Goal: Transaction & Acquisition: Purchase product/service

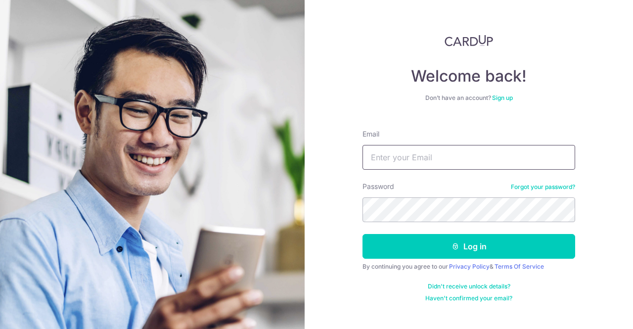
click at [433, 158] on input "Email" at bounding box center [468, 157] width 213 height 25
type input "[EMAIL_ADDRESS][DOMAIN_NAME]"
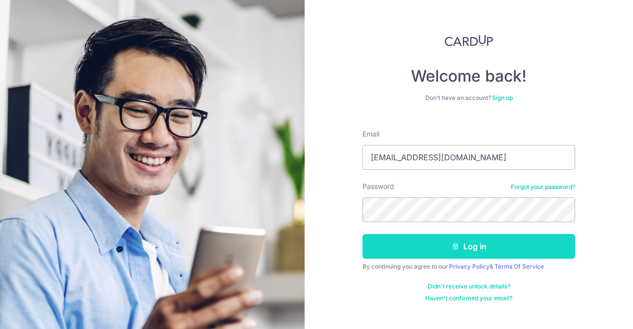
click at [467, 249] on button "Log in" at bounding box center [468, 246] width 213 height 25
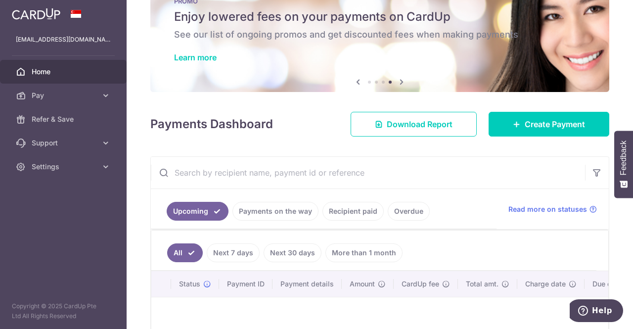
scroll to position [49, 0]
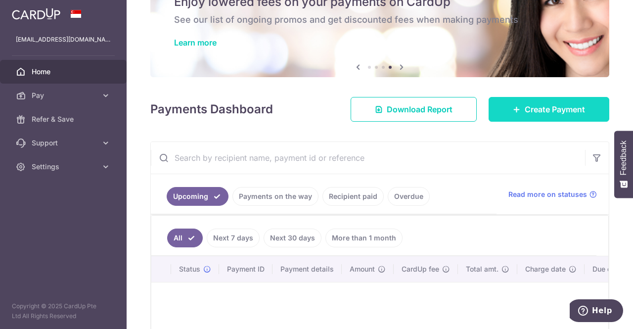
click at [543, 113] on span "Create Payment" at bounding box center [555, 109] width 60 height 12
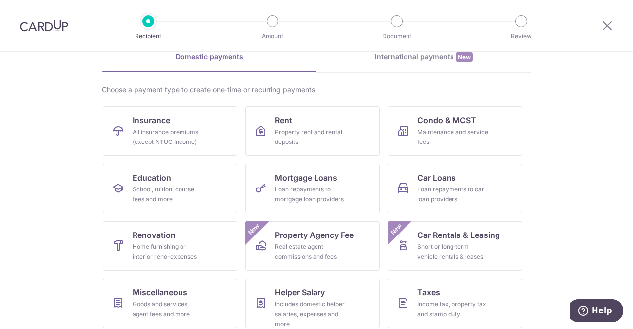
scroll to position [99, 0]
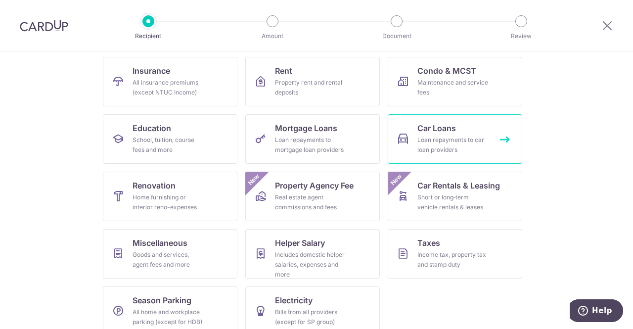
click at [457, 143] on div "Loan repayments to car loan providers" at bounding box center [452, 145] width 71 height 20
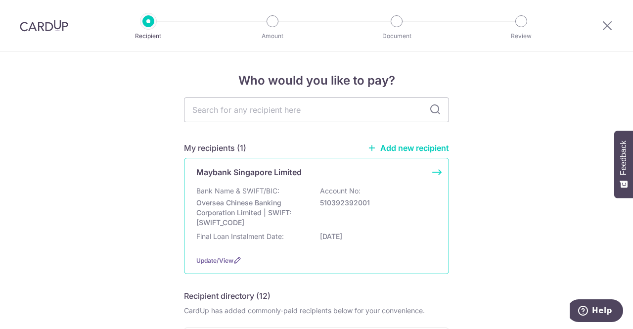
click at [235, 238] on p "Final Loan Instalment Date:" at bounding box center [240, 236] width 88 height 10
click at [233, 263] on icon at bounding box center [237, 260] width 8 height 8
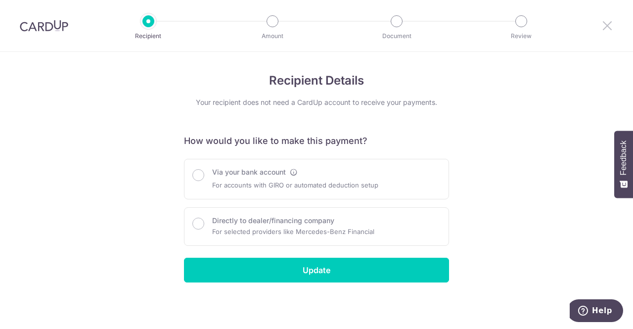
drag, startPoint x: 607, startPoint y: 29, endPoint x: 374, endPoint y: 61, distance: 235.1
click at [607, 29] on icon at bounding box center [607, 25] width 12 height 12
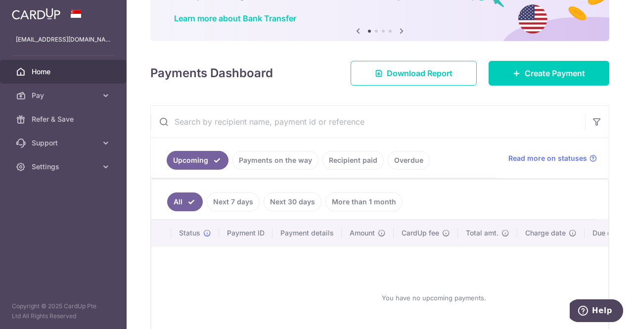
scroll to position [45, 0]
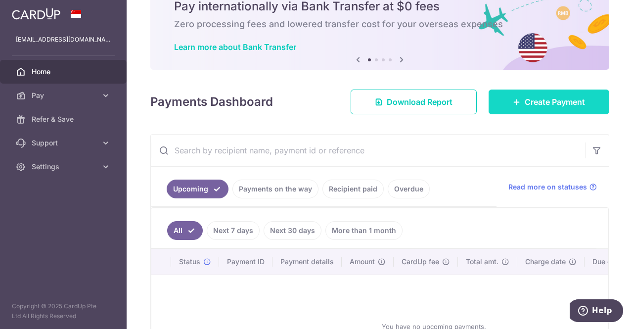
click at [532, 105] on span "Create Payment" at bounding box center [555, 102] width 60 height 12
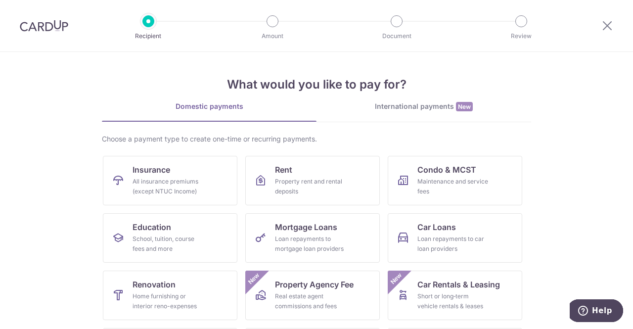
click at [422, 108] on div "International payments New" at bounding box center [423, 106] width 215 height 10
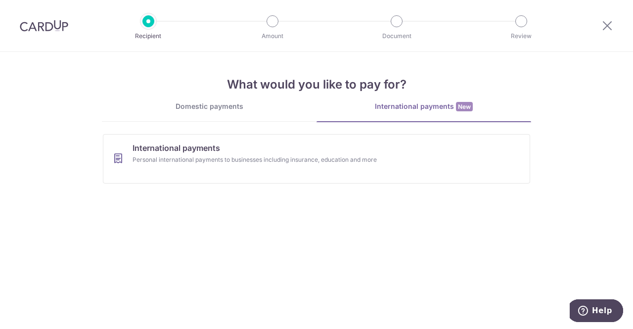
click at [201, 112] on link "Domestic payments" at bounding box center [209, 111] width 215 height 20
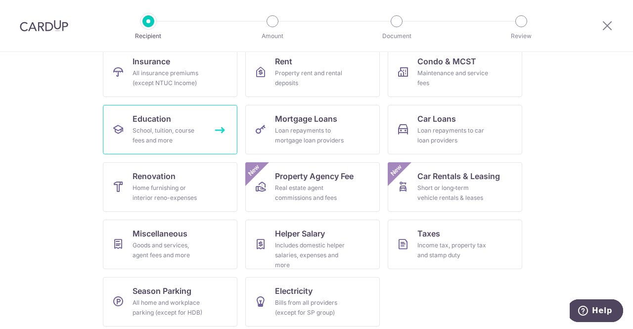
scroll to position [113, 0]
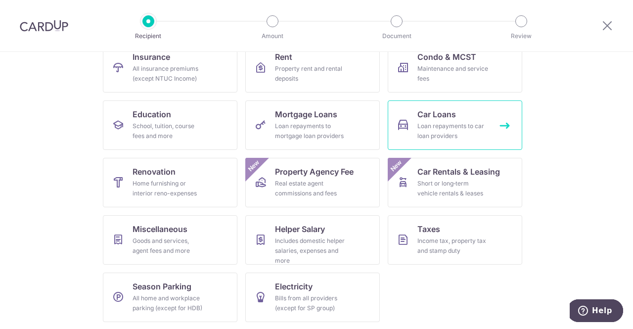
click at [463, 124] on div "Loan repayments to car loan providers" at bounding box center [452, 131] width 71 height 20
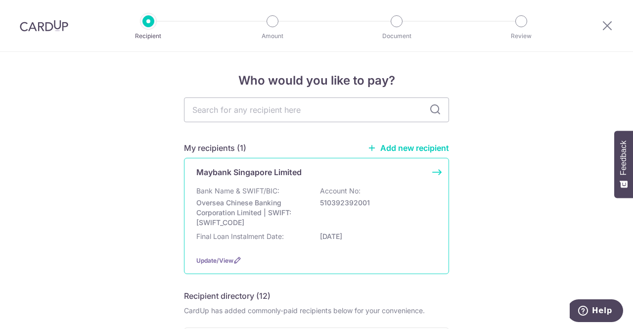
click at [247, 213] on p "Oversea Chinese Banking Corporation Limited | SWIFT: OCBCSGSGXXX" at bounding box center [251, 213] width 111 height 30
click at [435, 174] on div "Maybank Singapore Limited Bank Name & SWIFT/BIC: Oversea Chinese Banking Corpor…" at bounding box center [316, 216] width 265 height 116
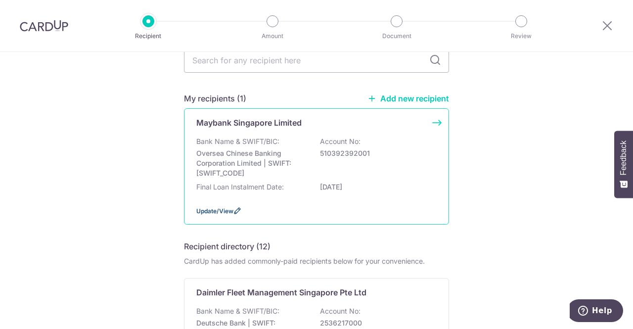
click at [219, 210] on span "Update/View" at bounding box center [214, 210] width 37 height 7
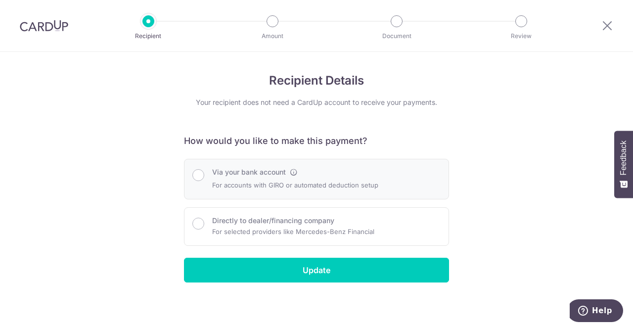
click at [205, 177] on div "Via your bank account For accounts with GIRO or automated deduction setup" at bounding box center [316, 179] width 248 height 24
click at [201, 175] on input "Via your bank account" at bounding box center [198, 175] width 12 height 12
radio input "true"
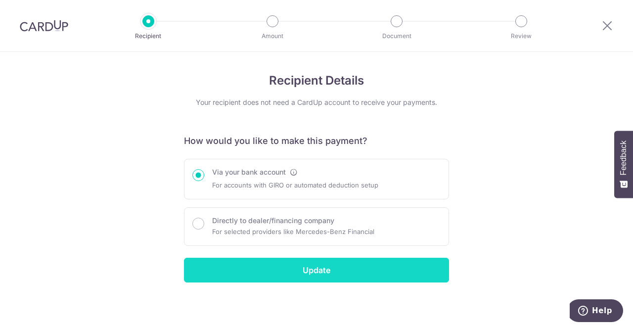
click at [323, 268] on input "Update" at bounding box center [316, 270] width 265 height 25
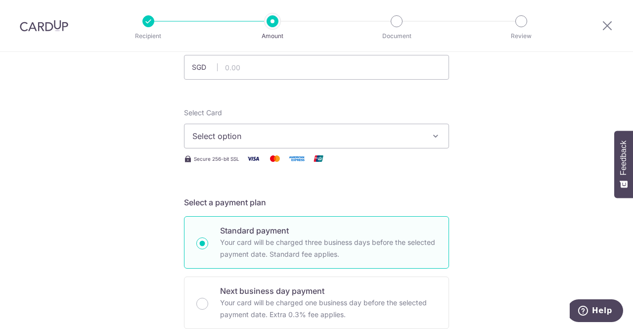
scroll to position [49, 0]
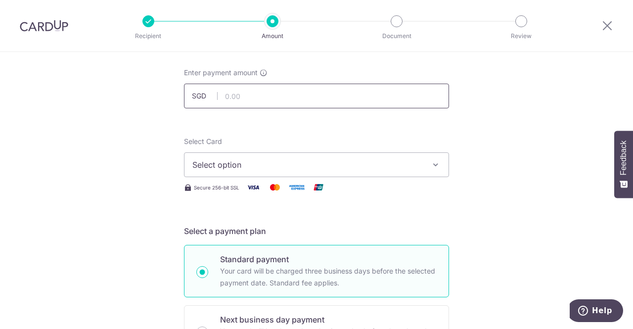
click at [263, 96] on input "text" at bounding box center [316, 96] width 265 height 25
type input "854.00"
click at [425, 159] on button "Select option" at bounding box center [316, 164] width 265 height 25
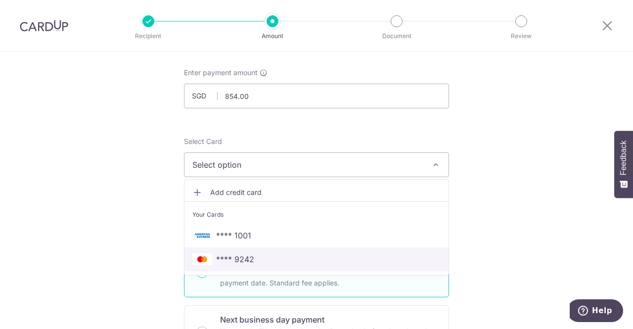
click at [275, 260] on span "**** 9242" at bounding box center [316, 259] width 248 height 12
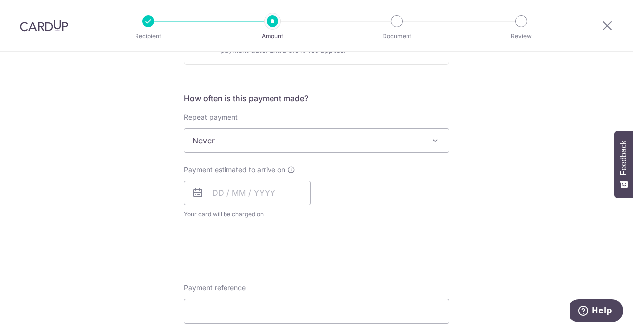
scroll to position [346, 0]
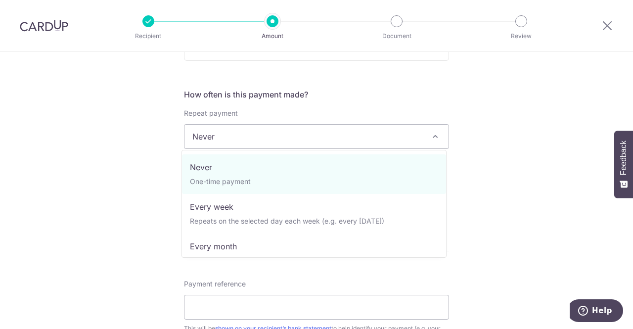
click at [376, 134] on span "Never" at bounding box center [316, 137] width 264 height 24
click at [540, 106] on div "Tell us more about your payment Enter payment amount SGD 854.00 854.00 Select C…" at bounding box center [316, 153] width 633 height 895
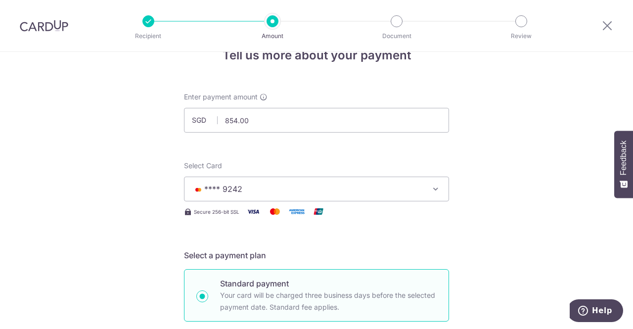
scroll to position [0, 0]
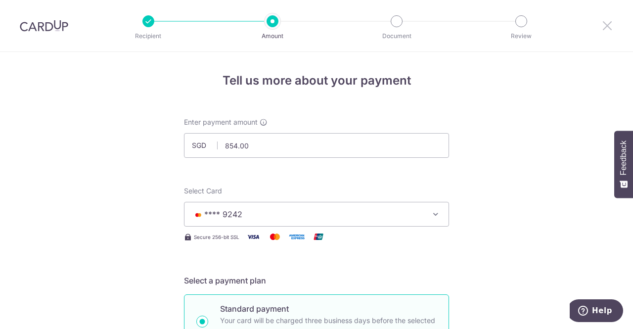
drag, startPoint x: 607, startPoint y: 24, endPoint x: 352, endPoint y: 58, distance: 257.0
click at [607, 24] on icon at bounding box center [607, 25] width 12 height 12
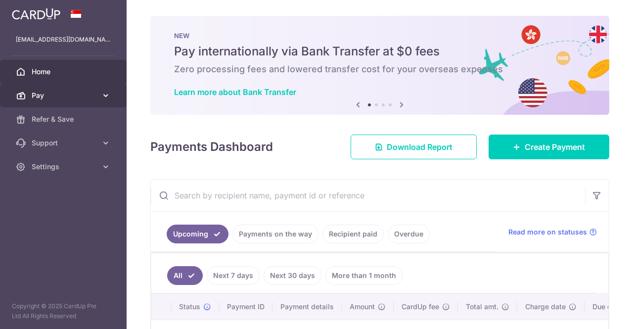
click at [69, 97] on span "Pay" at bounding box center [64, 95] width 65 height 10
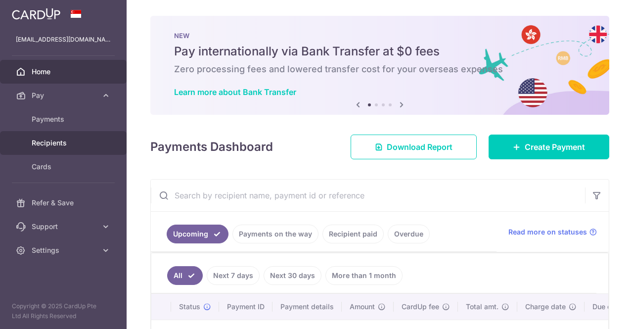
click at [59, 143] on span "Recipients" at bounding box center [64, 143] width 65 height 10
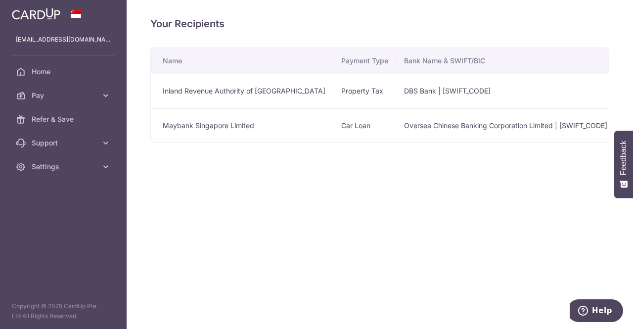
click at [346, 126] on td "Car Loan" at bounding box center [364, 125] width 63 height 35
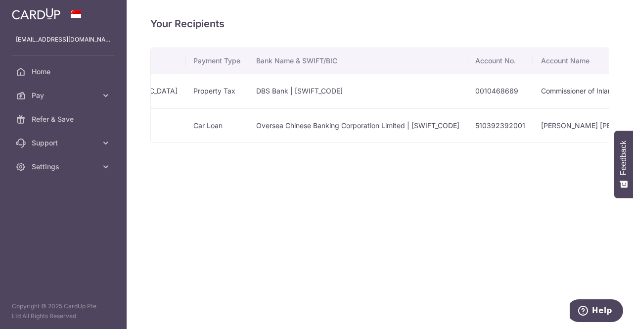
scroll to position [0, 271]
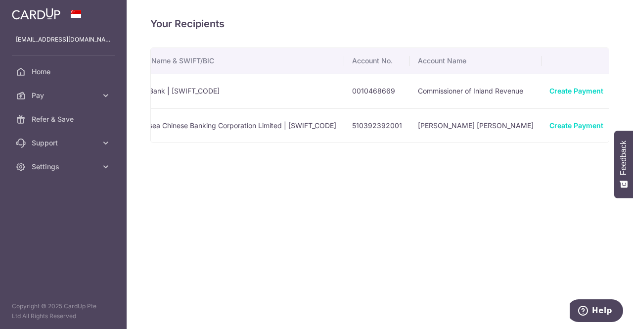
click at [623, 124] on icon "button" at bounding box center [628, 126] width 10 height 10
click at [562, 154] on span "View/Edit" at bounding box center [595, 153] width 67 height 12
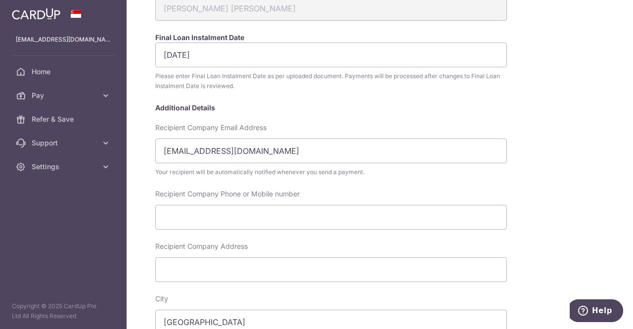
scroll to position [198, 0]
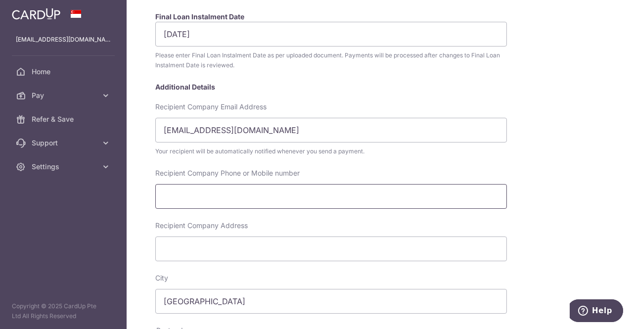
click at [232, 196] on input "Recipient Company Phone or Mobile number" at bounding box center [331, 196] width 352 height 25
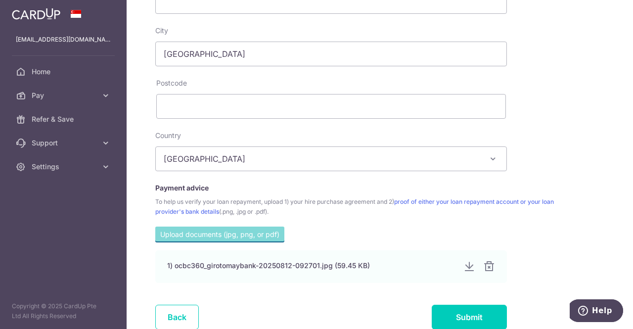
scroll to position [495, 0]
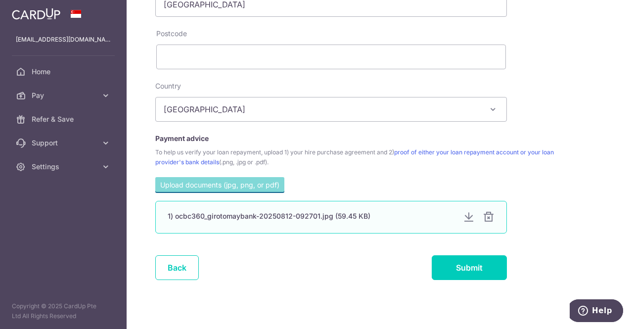
click at [306, 212] on div "1) ocbc360_girotomaybank-20250812-092701.jpg (59.45 KB)" at bounding box center [311, 216] width 287 height 10
click at [469, 217] on div at bounding box center [469, 217] width 12 height 12
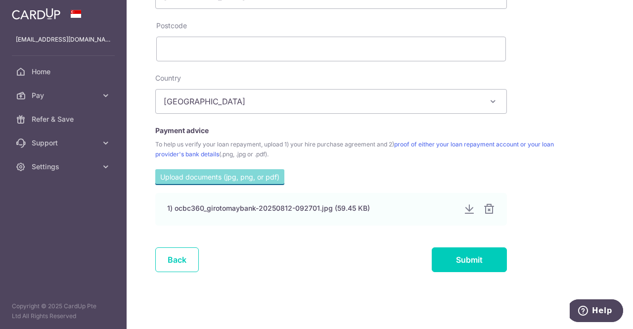
scroll to position [503, 0]
click at [210, 175] on input "file" at bounding box center [219, 176] width 129 height 15
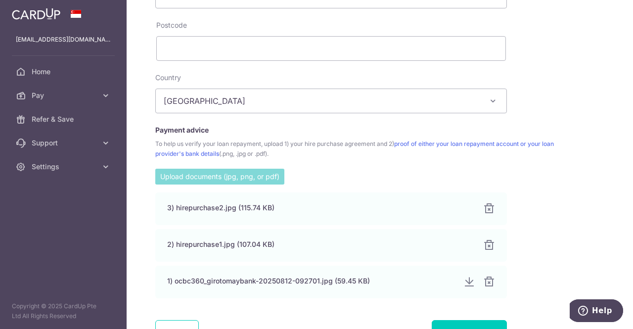
click at [551, 215] on div "Upload documents (jpg, png, or pdf) 3) hirepurchase2.jpg (115.74 KB) 100% 2) hi…" at bounding box center [367, 239] width 434 height 141
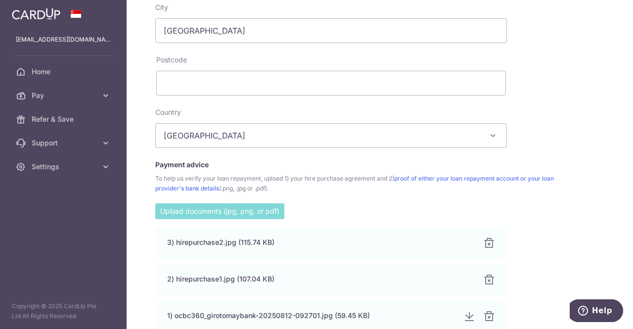
scroll to position [576, 0]
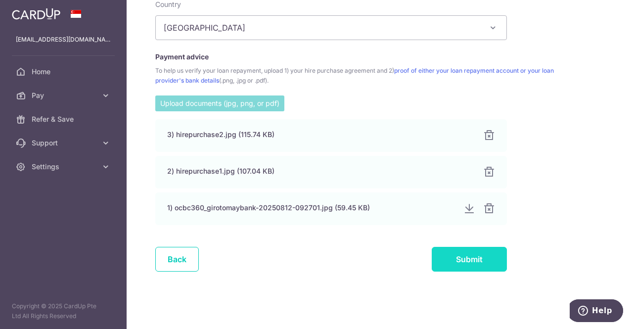
click at [474, 257] on input "Submit" at bounding box center [469, 259] width 75 height 25
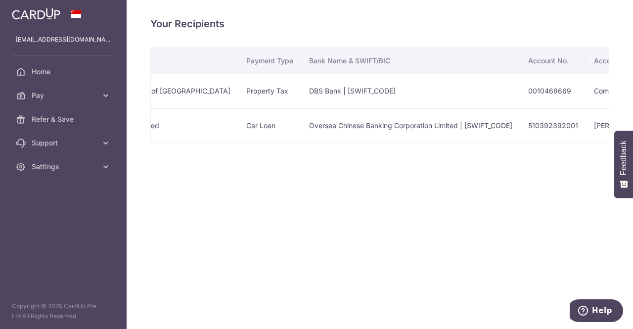
scroll to position [0, 271]
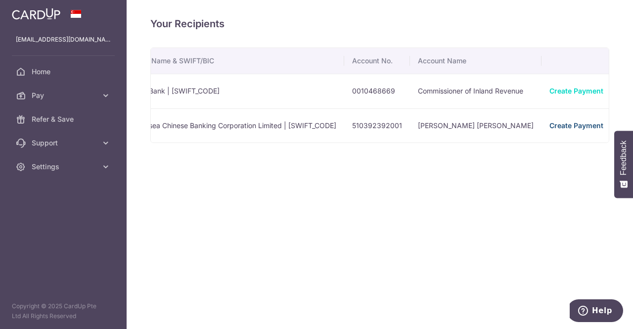
click at [549, 125] on link "Create Payment" at bounding box center [576, 125] width 54 height 8
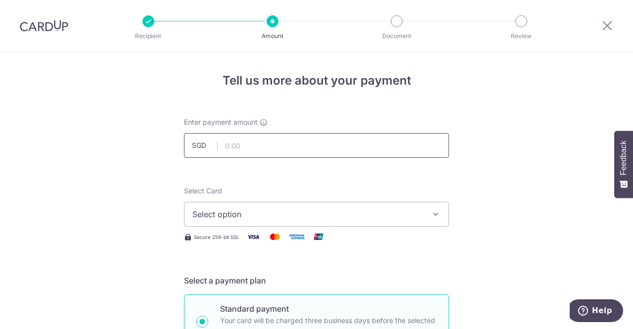
click at [328, 145] on input "text" at bounding box center [316, 145] width 265 height 25
type input "854.00"
click at [257, 215] on span "Select option" at bounding box center [307, 214] width 230 height 12
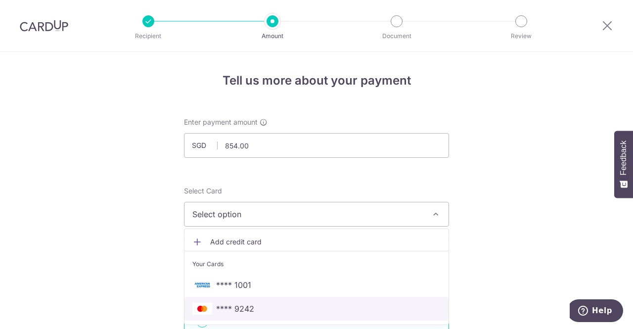
click at [222, 312] on span "**** 9242" at bounding box center [235, 309] width 38 height 12
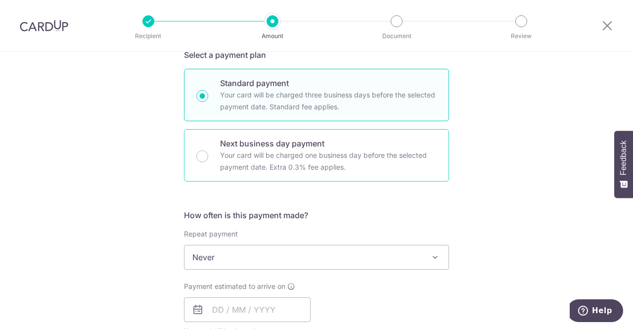
scroll to position [247, 0]
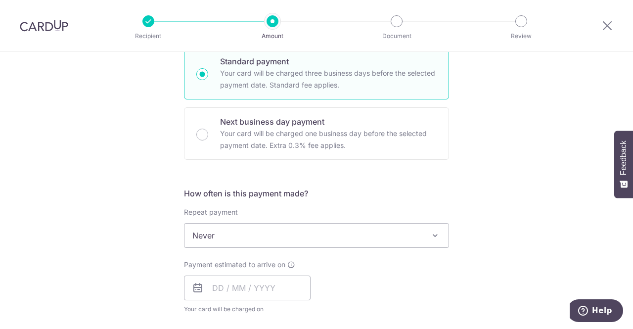
click at [353, 234] on span "Never" at bounding box center [316, 236] width 264 height 24
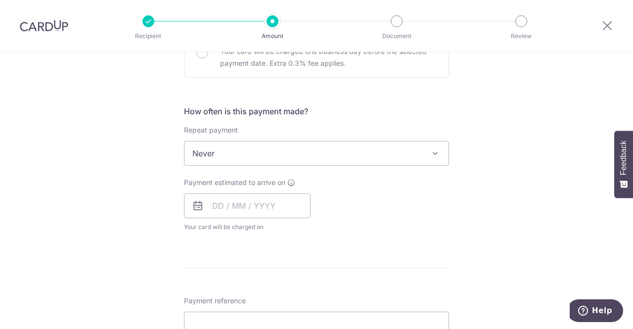
scroll to position [396, 0]
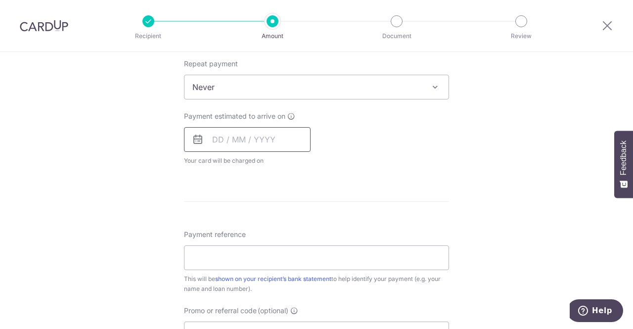
click at [294, 137] on input "text" at bounding box center [247, 139] width 127 height 25
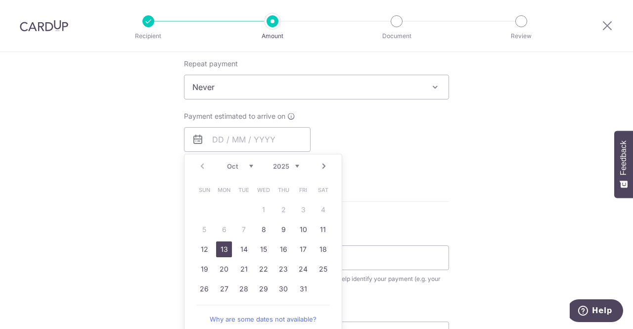
click at [218, 252] on link "13" at bounding box center [224, 249] width 16 height 16
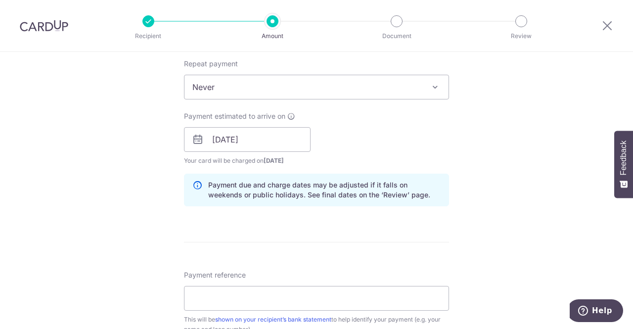
click at [524, 164] on div "Tell us more about your payment Enter payment amount SGD 854.00 854.00 Select C…" at bounding box center [316, 123] width 633 height 935
click at [271, 141] on input "13/10/2025" at bounding box center [247, 139] width 127 height 25
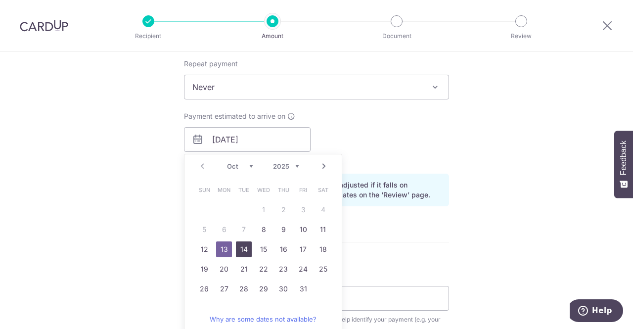
click at [243, 247] on link "14" at bounding box center [244, 249] width 16 height 16
type input "[DATE]"
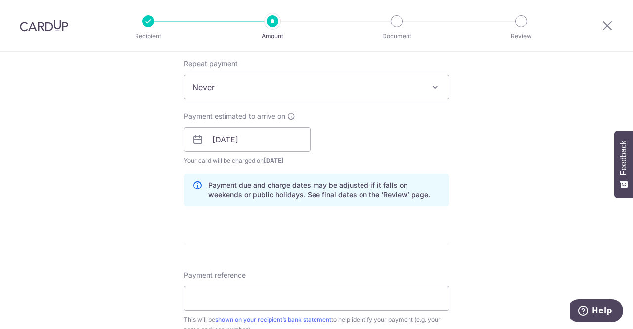
click at [507, 179] on div "Tell us more about your payment Enter payment amount SGD 854.00 854.00 Select C…" at bounding box center [316, 123] width 633 height 935
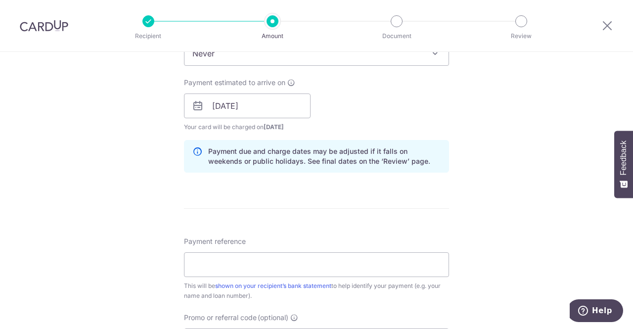
scroll to position [445, 0]
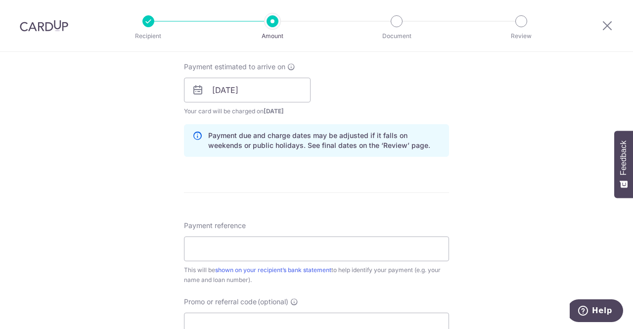
click at [502, 158] on div "Tell us more about your payment Enter payment amount SGD 854.00 854.00 Select C…" at bounding box center [316, 74] width 633 height 935
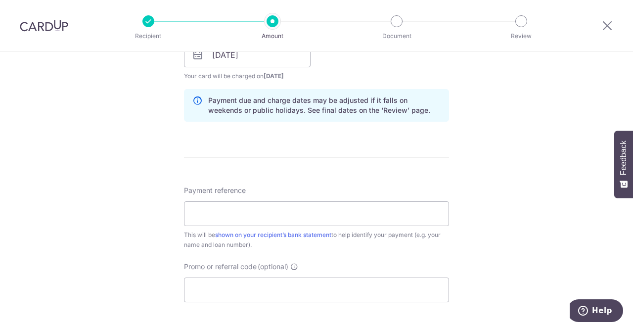
scroll to position [495, 0]
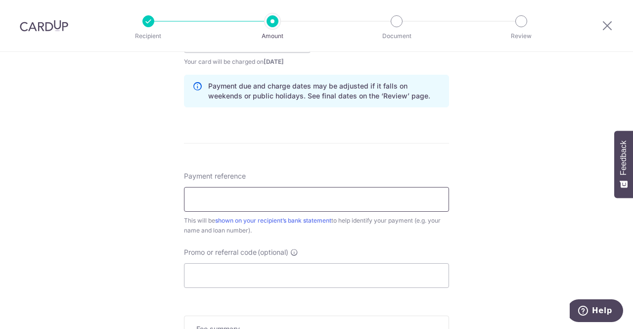
click at [304, 187] on input "Payment reference" at bounding box center [316, 199] width 265 height 25
click at [514, 167] on div "Tell us more about your payment Enter payment amount SGD 854.00 854.00 Select C…" at bounding box center [316, 24] width 633 height 935
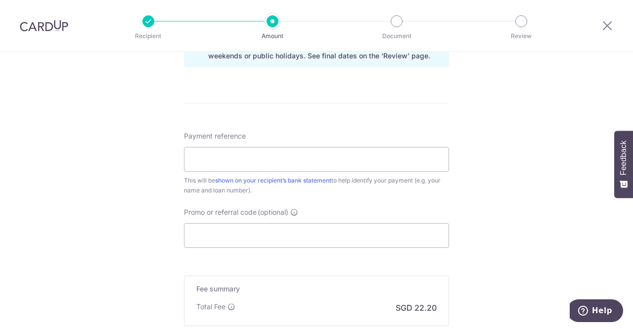
scroll to position [544, 0]
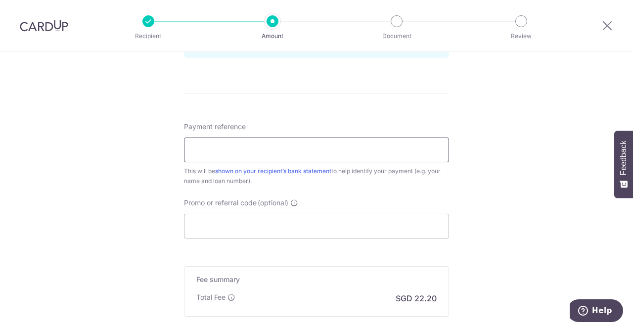
click at [258, 147] on input "Payment reference" at bounding box center [316, 149] width 265 height 25
click at [248, 144] on input "Payment reference" at bounding box center [316, 149] width 265 height 25
click at [326, 147] on input "Jonathan Teo" at bounding box center [316, 149] width 265 height 25
type input "[PERSON_NAME] 44337055572"
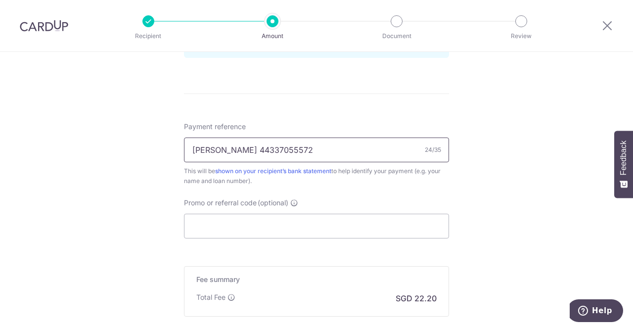
click at [282, 147] on input "[PERSON_NAME] 44337055572" at bounding box center [316, 149] width 265 height 25
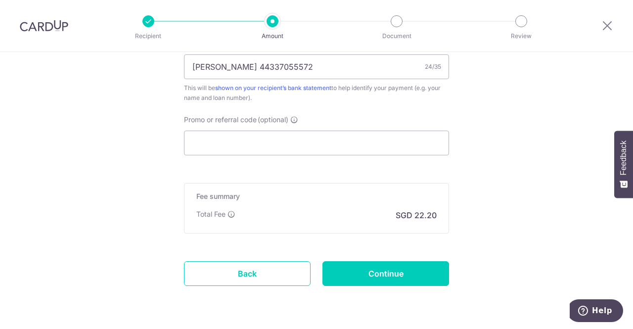
scroll to position [643, 0]
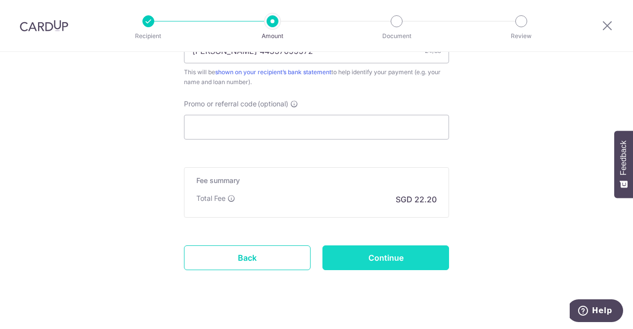
click at [416, 248] on input "Continue" at bounding box center [385, 257] width 127 height 25
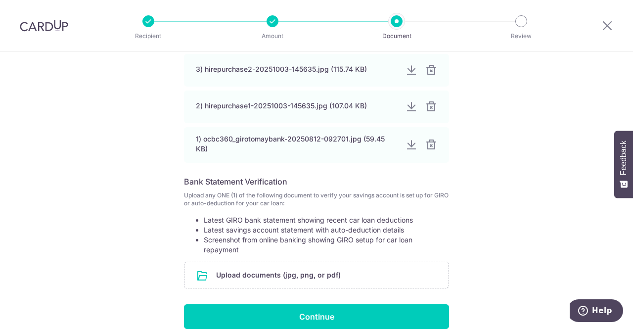
scroll to position [297, 0]
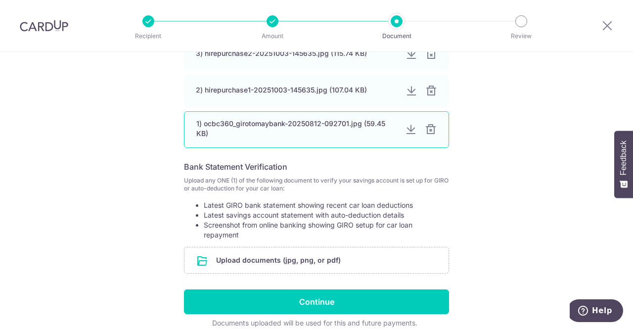
click at [429, 126] on div at bounding box center [431, 130] width 12 height 12
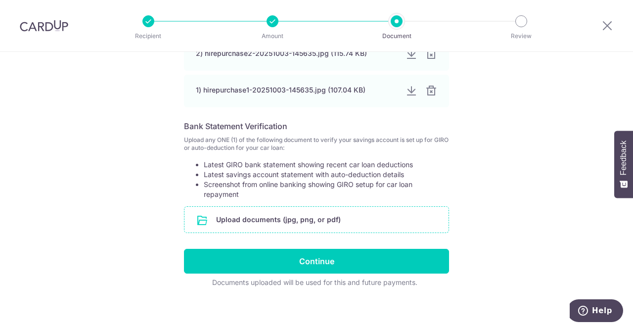
click at [282, 216] on input "file" at bounding box center [316, 220] width 264 height 26
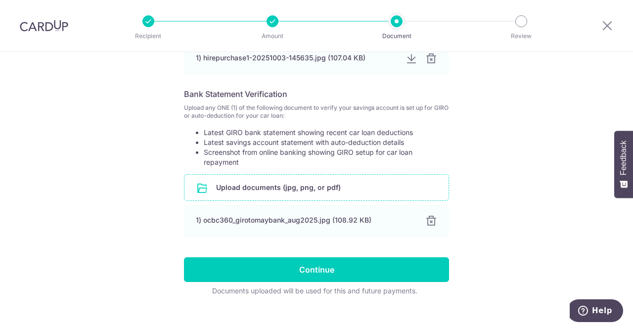
scroll to position [341, 0]
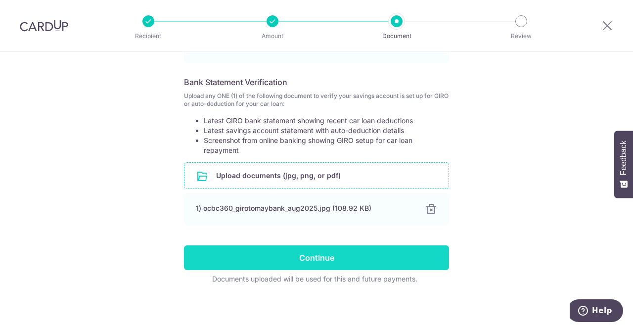
click at [318, 255] on input "Continue" at bounding box center [316, 257] width 265 height 25
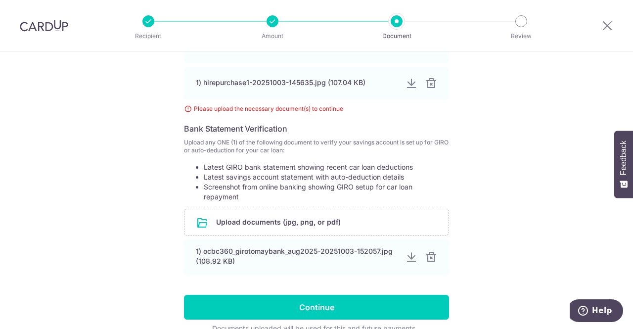
scroll to position [255, 0]
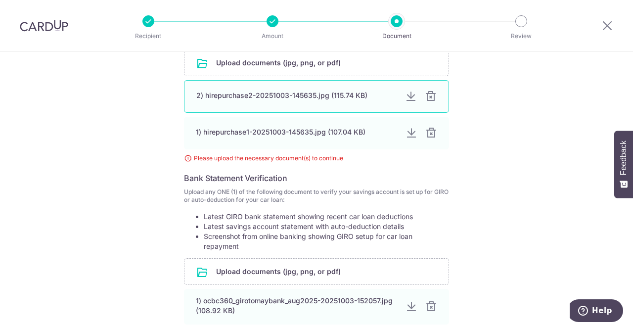
click at [426, 97] on div at bounding box center [431, 96] width 12 height 12
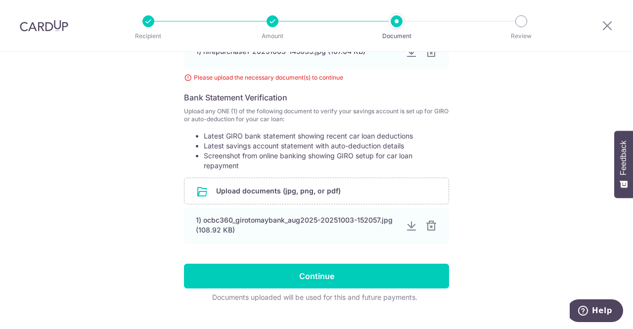
scroll to position [317, 0]
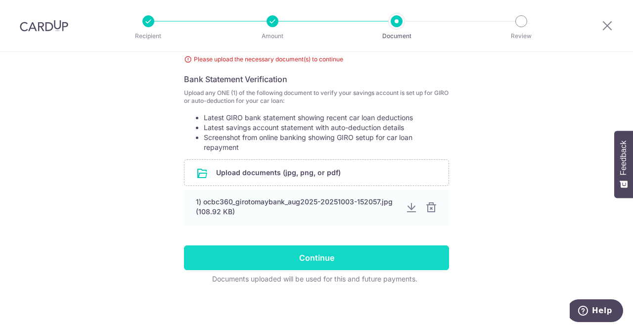
click at [312, 257] on input "Continue" at bounding box center [316, 257] width 265 height 25
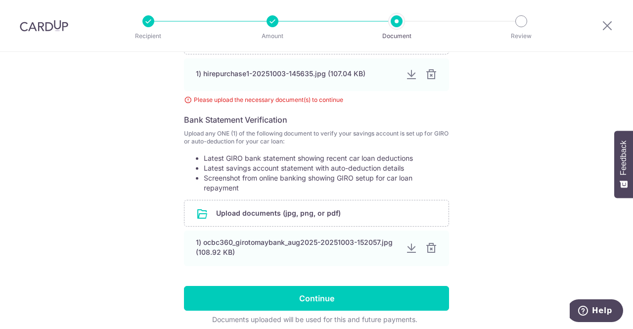
scroll to position [317, 0]
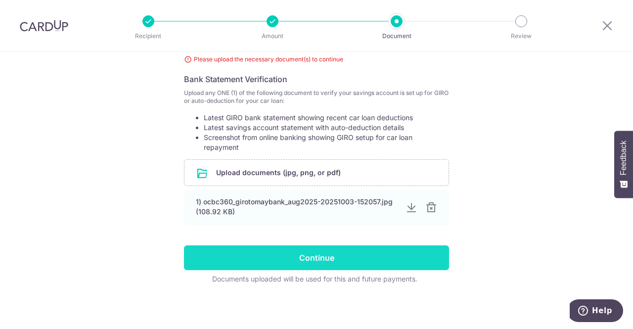
click at [323, 251] on input "Continue" at bounding box center [316, 257] width 265 height 25
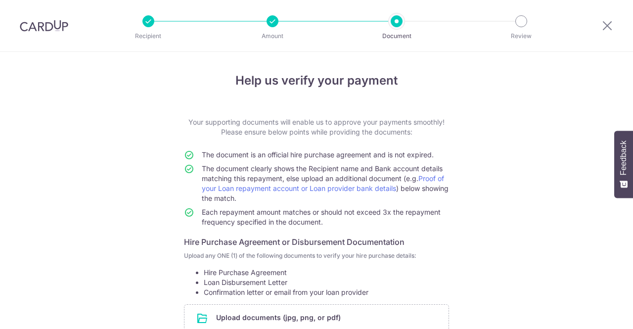
scroll to position [237, 0]
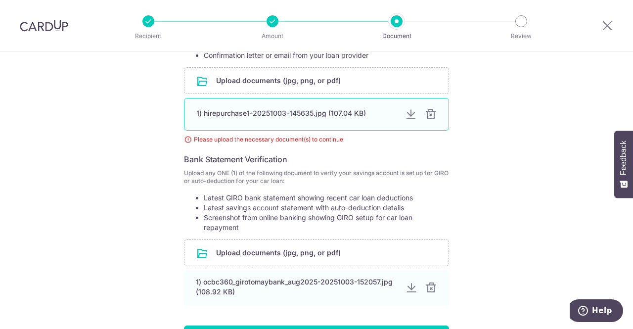
click at [427, 113] on div at bounding box center [431, 114] width 12 height 12
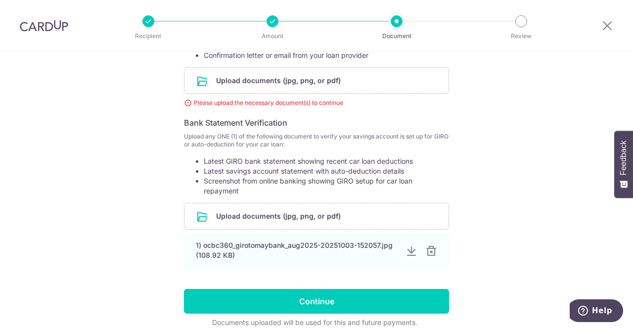
scroll to position [187, 0]
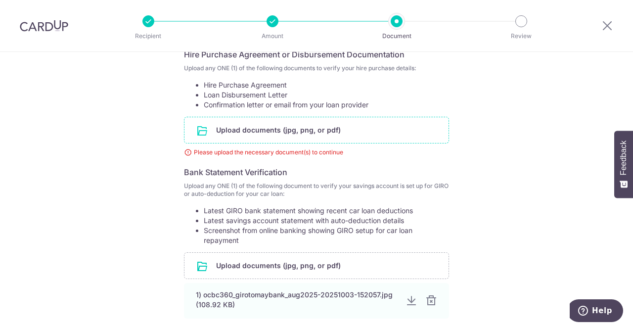
click at [270, 132] on input "file" at bounding box center [316, 130] width 264 height 26
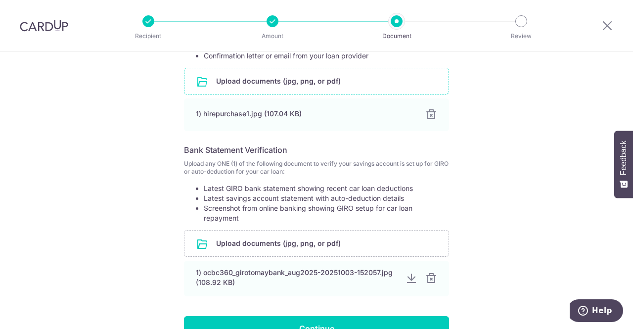
scroll to position [307, 0]
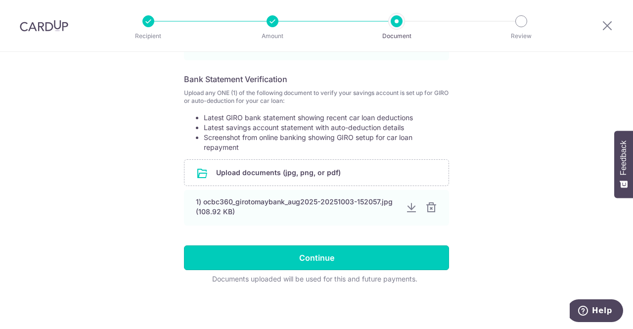
click at [375, 257] on input "Continue" at bounding box center [316, 257] width 265 height 25
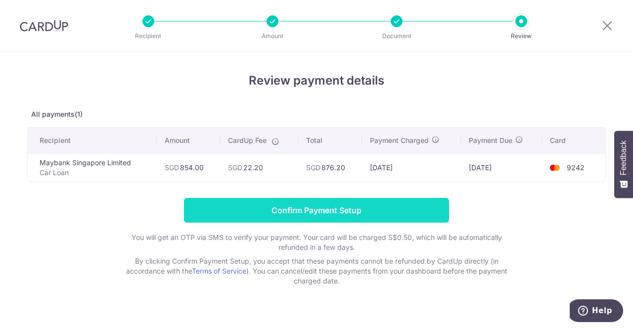
click at [329, 205] on input "Confirm Payment Setup" at bounding box center [316, 210] width 265 height 25
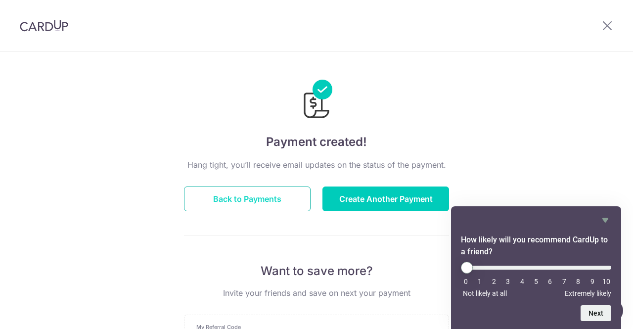
click at [253, 192] on button "Back to Payments" at bounding box center [247, 198] width 127 height 25
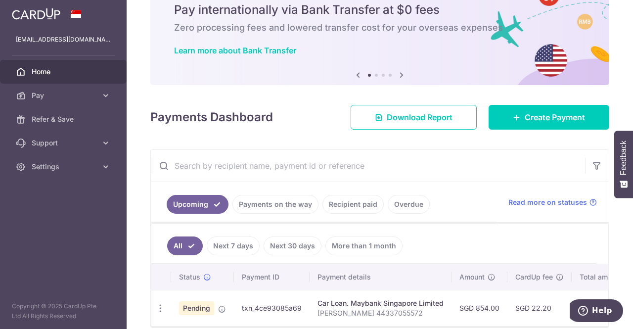
scroll to position [89, 0]
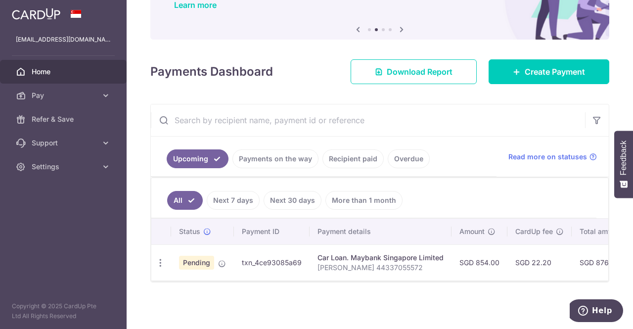
click at [53, 68] on span "Home" at bounding box center [64, 72] width 65 height 10
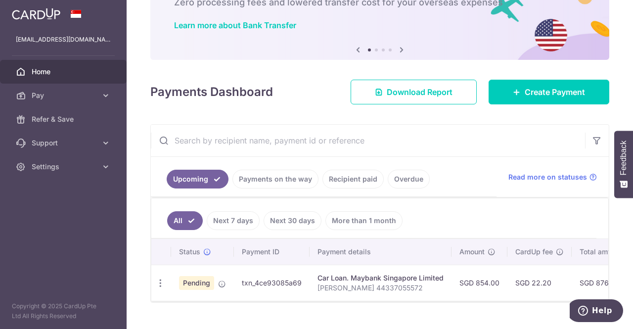
scroll to position [89, 0]
